Goal: Obtain resource: Download file/media

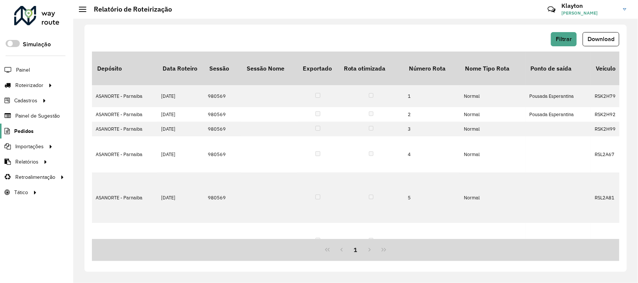
click at [25, 133] on span "Pedidos" at bounding box center [23, 132] width 19 height 8
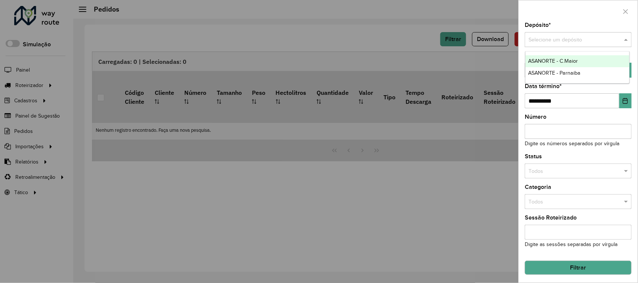
click at [624, 37] on span at bounding box center [627, 40] width 9 height 8
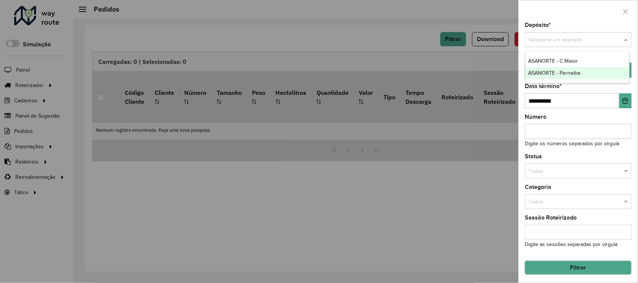
click at [575, 73] on span "ASANORTE - Parnaiba" at bounding box center [555, 73] width 52 height 6
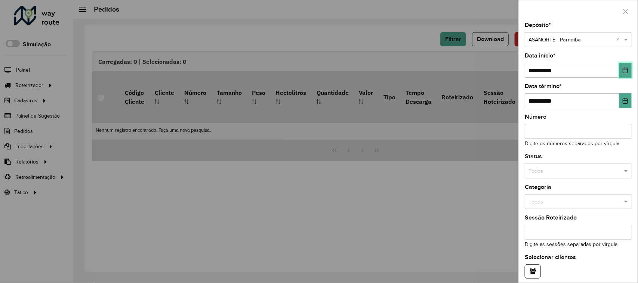
click at [623, 70] on icon "Choose Date" at bounding box center [625, 70] width 5 height 6
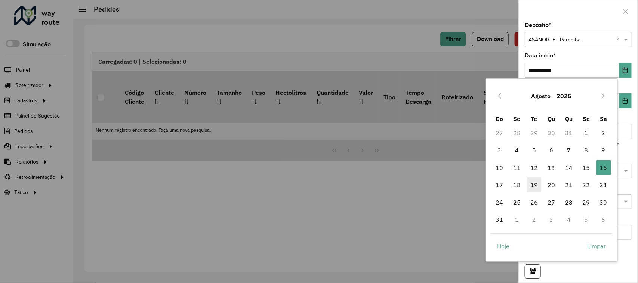
click at [535, 186] on span "19" at bounding box center [534, 185] width 15 height 15
type input "**********"
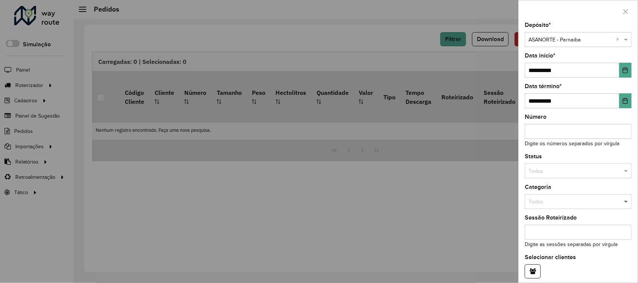
click at [625, 204] on span at bounding box center [627, 202] width 9 height 8
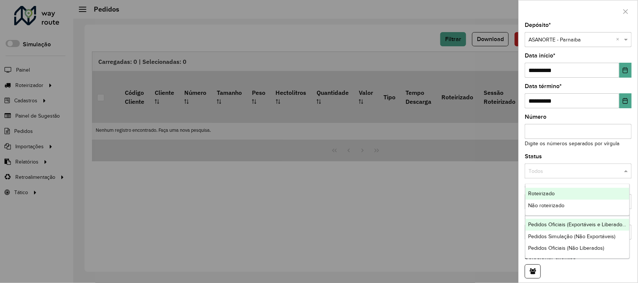
click at [624, 172] on span at bounding box center [627, 172] width 9 height 8
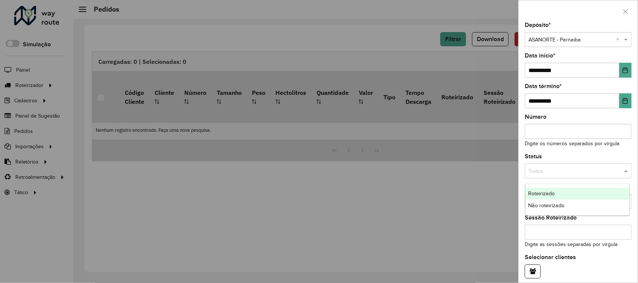
click at [550, 194] on span "Roteirizado" at bounding box center [542, 194] width 27 height 6
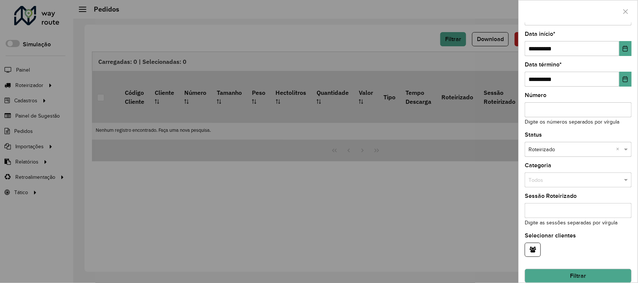
scroll to position [34, 0]
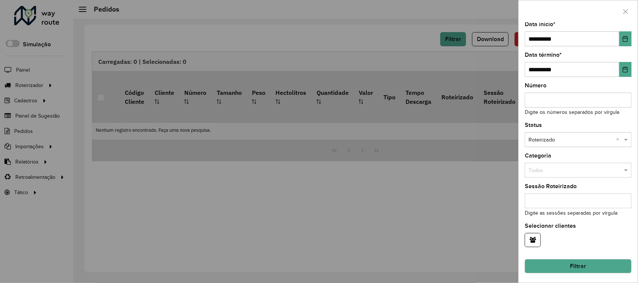
click at [586, 263] on button "Filtrar" at bounding box center [578, 267] width 107 height 14
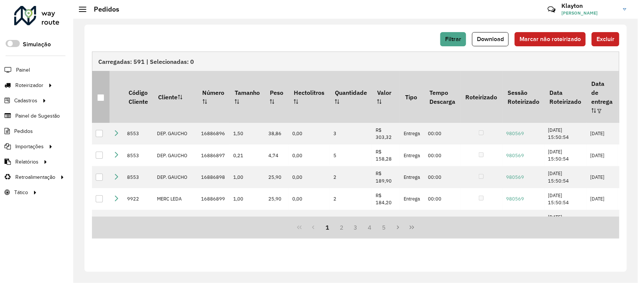
click at [99, 94] on div at bounding box center [100, 97] width 7 height 7
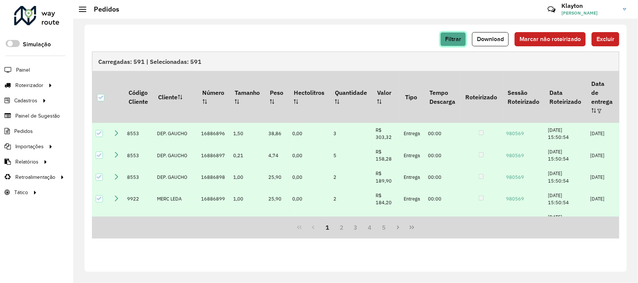
click at [445, 39] on button "Filtrar" at bounding box center [454, 39] width 26 height 14
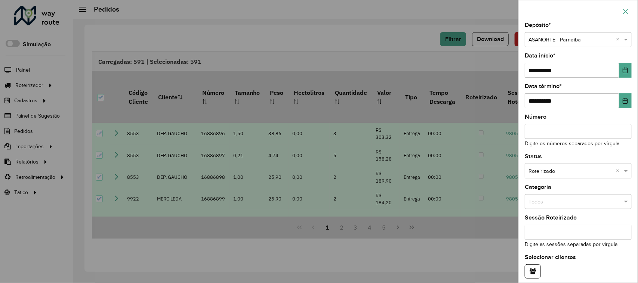
click at [627, 12] on icon "button" at bounding box center [626, 11] width 5 height 5
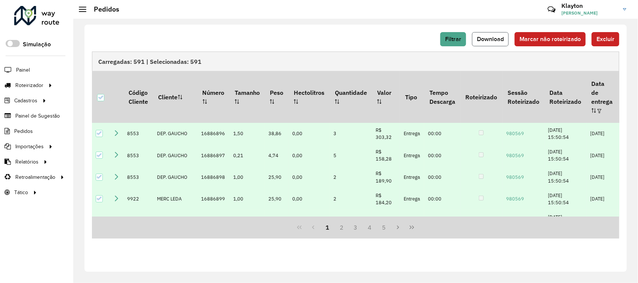
click at [494, 40] on span "Download" at bounding box center [490, 39] width 27 height 6
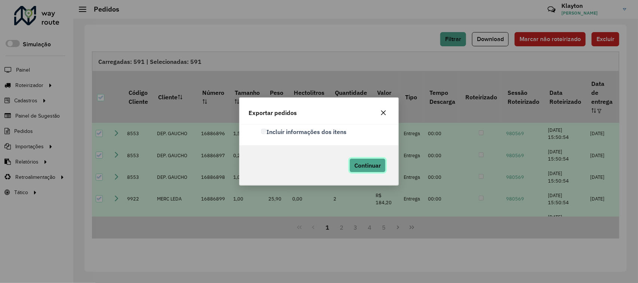
click at [368, 166] on span "Continuar" at bounding box center [368, 165] width 27 height 7
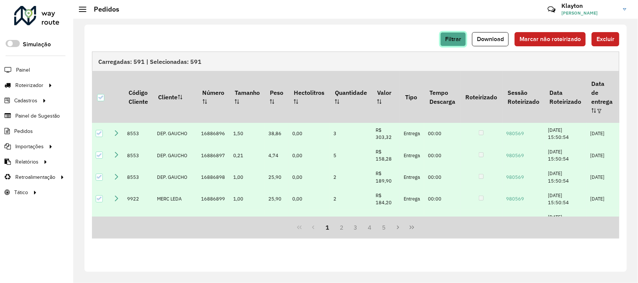
click at [451, 40] on span "Filtrar" at bounding box center [453, 39] width 16 height 6
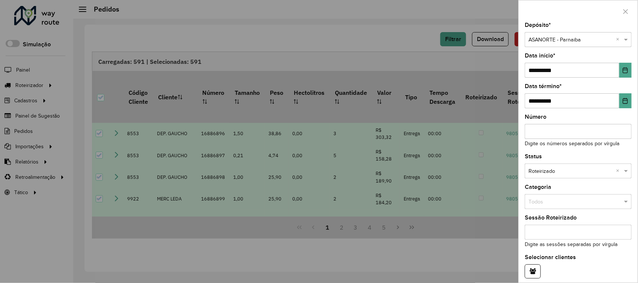
click at [380, 38] on div at bounding box center [319, 141] width 638 height 283
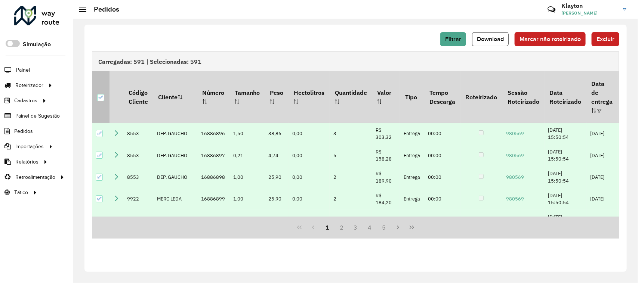
click at [101, 95] on icon at bounding box center [100, 97] width 5 height 5
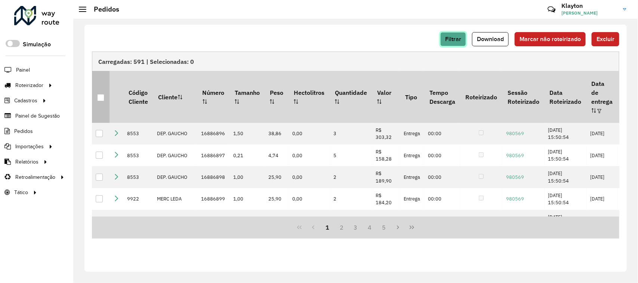
click at [454, 37] on span "Filtrar" at bounding box center [453, 39] width 16 height 6
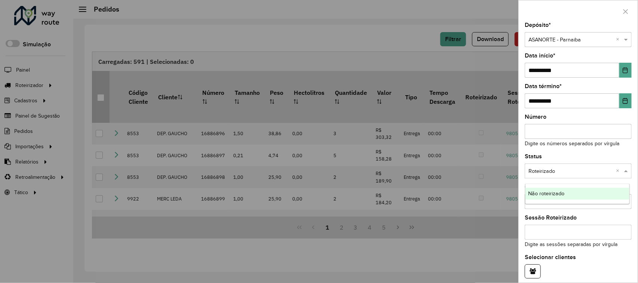
click at [625, 174] on span at bounding box center [627, 172] width 9 height 8
click at [564, 196] on span "Não roteirizado" at bounding box center [547, 194] width 36 height 6
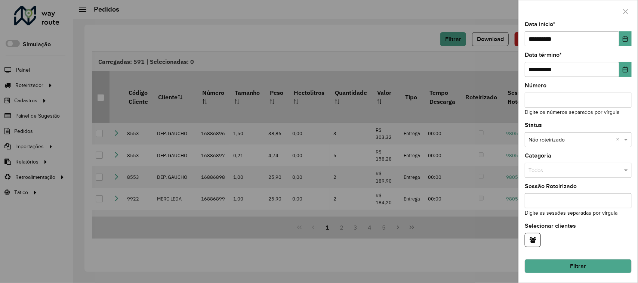
click at [586, 268] on button "Filtrar" at bounding box center [578, 267] width 107 height 14
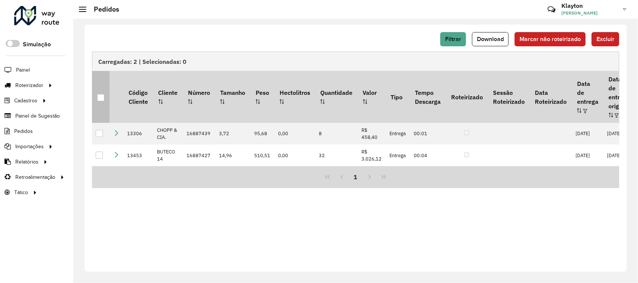
drag, startPoint x: 99, startPoint y: 95, endPoint x: 102, endPoint y: 100, distance: 5.7
click at [99, 94] on div at bounding box center [100, 97] width 7 height 7
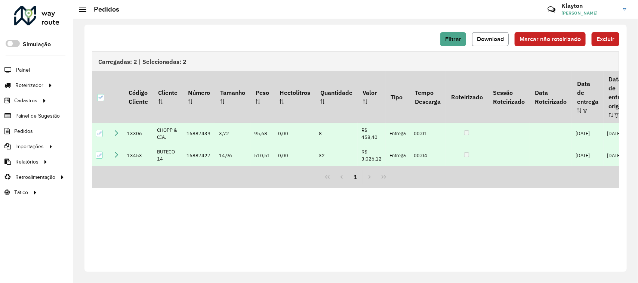
click at [488, 40] on span "Download" at bounding box center [490, 39] width 27 height 6
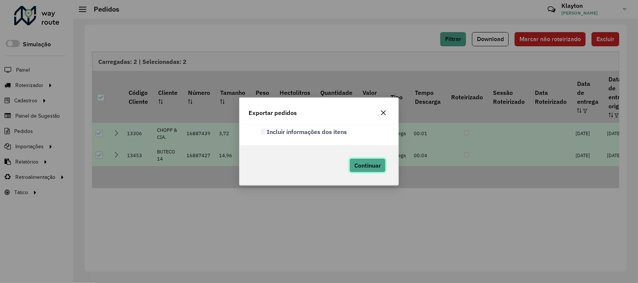
click at [380, 165] on span "Continuar" at bounding box center [368, 165] width 27 height 7
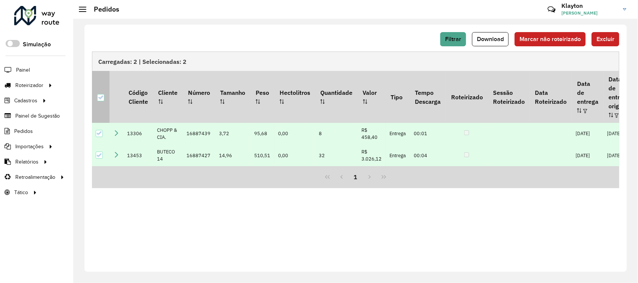
click at [99, 95] on icon at bounding box center [100, 97] width 5 height 5
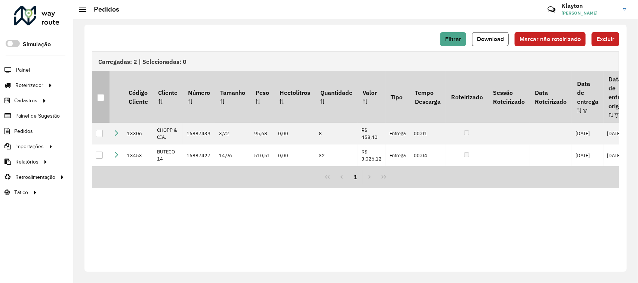
click at [37, 15] on div at bounding box center [36, 15] width 45 height 19
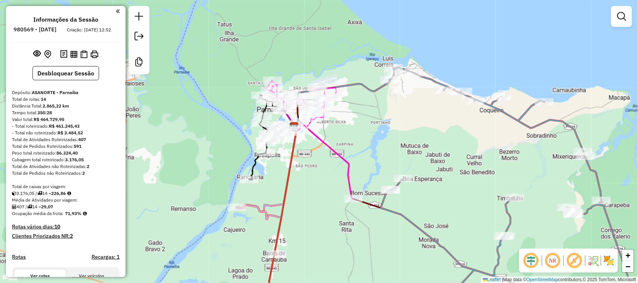
scroll to position [329, 0]
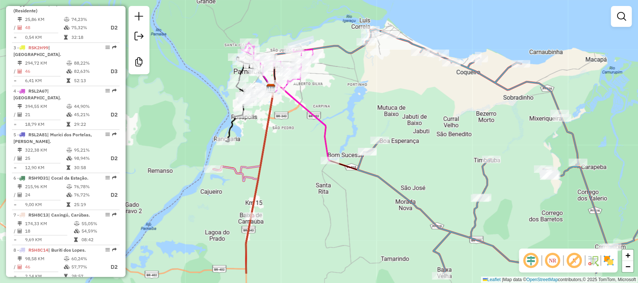
drag, startPoint x: 393, startPoint y: 129, endPoint x: 354, endPoint y: 75, distance: 66.7
click at [357, 78] on div "Janela de atendimento Grade de atendimento Capacidade Transportadoras Veículos …" at bounding box center [319, 141] width 638 height 283
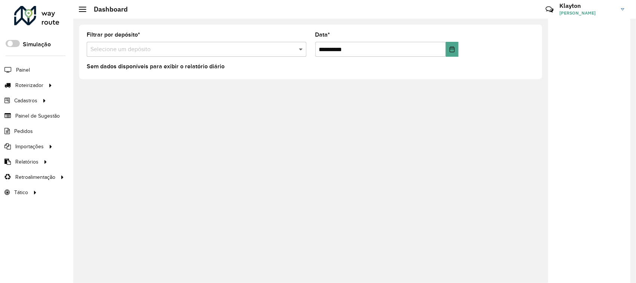
click at [300, 49] on span at bounding box center [301, 49] width 9 height 9
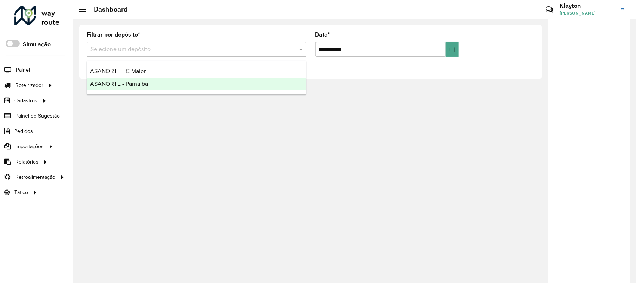
click at [163, 83] on div "ASANORTE - Parnaiba" at bounding box center [196, 84] width 219 height 13
